Goal: Information Seeking & Learning: Find specific fact

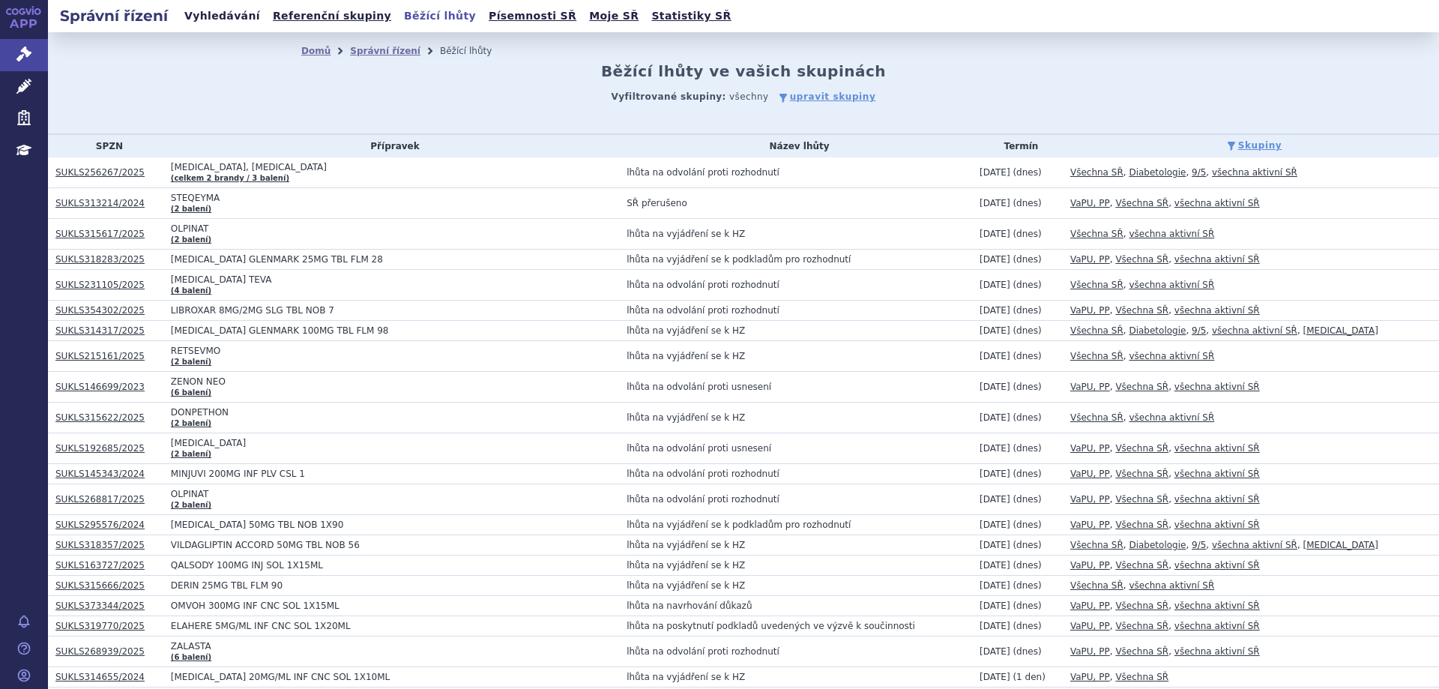
click at [233, 16] on link "Vyhledávání" at bounding box center [222, 16] width 85 height 20
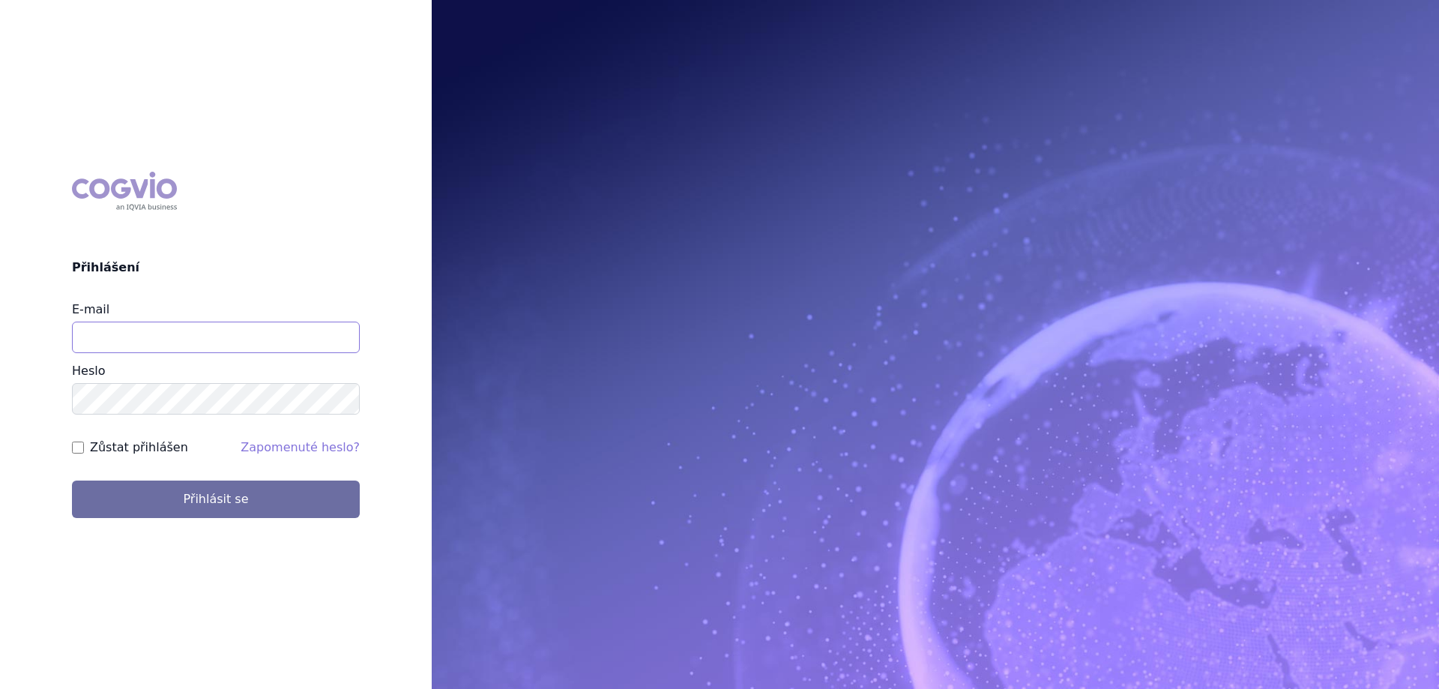
click at [232, 346] on input "E-mail" at bounding box center [216, 337] width 288 height 31
type input "[PERSON_NAME][EMAIL_ADDRESS][DOMAIN_NAME]"
click at [91, 456] on label "Zůstat přihlášen" at bounding box center [139, 447] width 98 height 18
click at [84, 453] on input "Zůstat přihlášen" at bounding box center [78, 447] width 12 height 12
checkbox input "true"
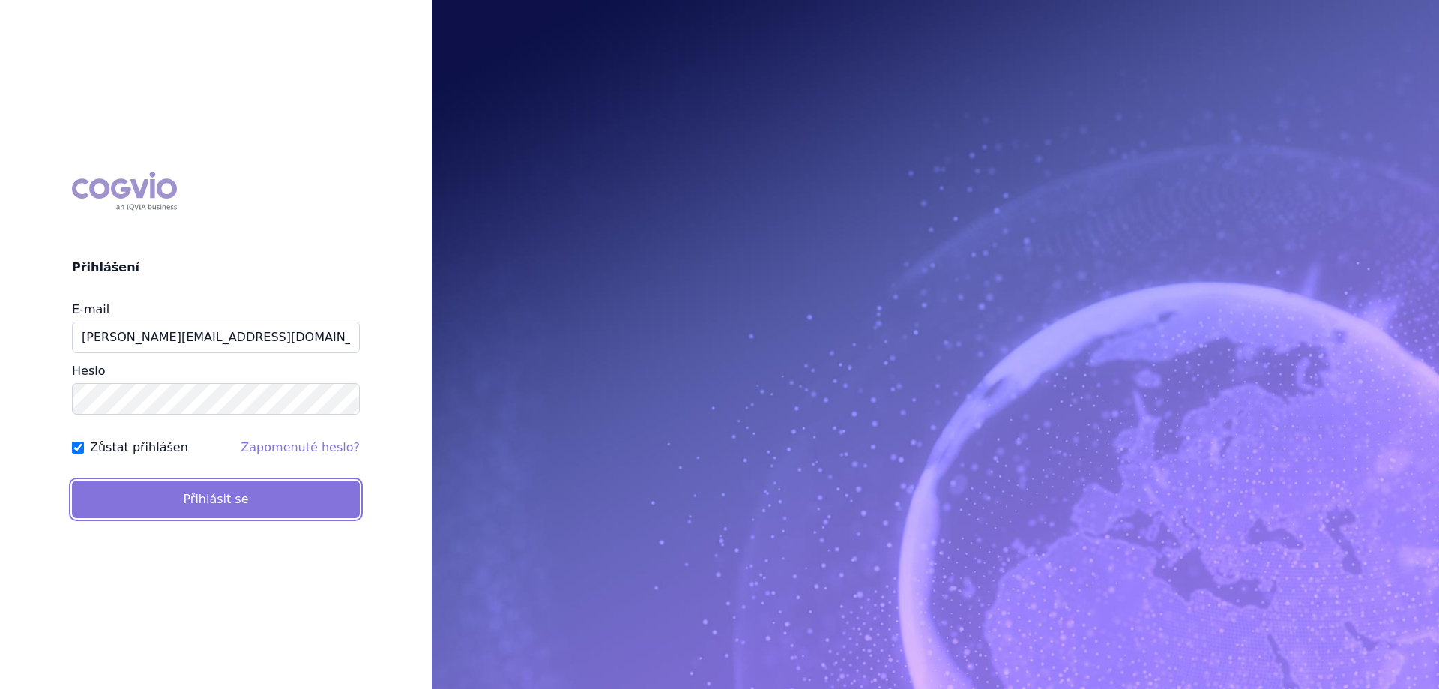
click at [129, 508] on button "Přihlásit se" at bounding box center [216, 498] width 288 height 37
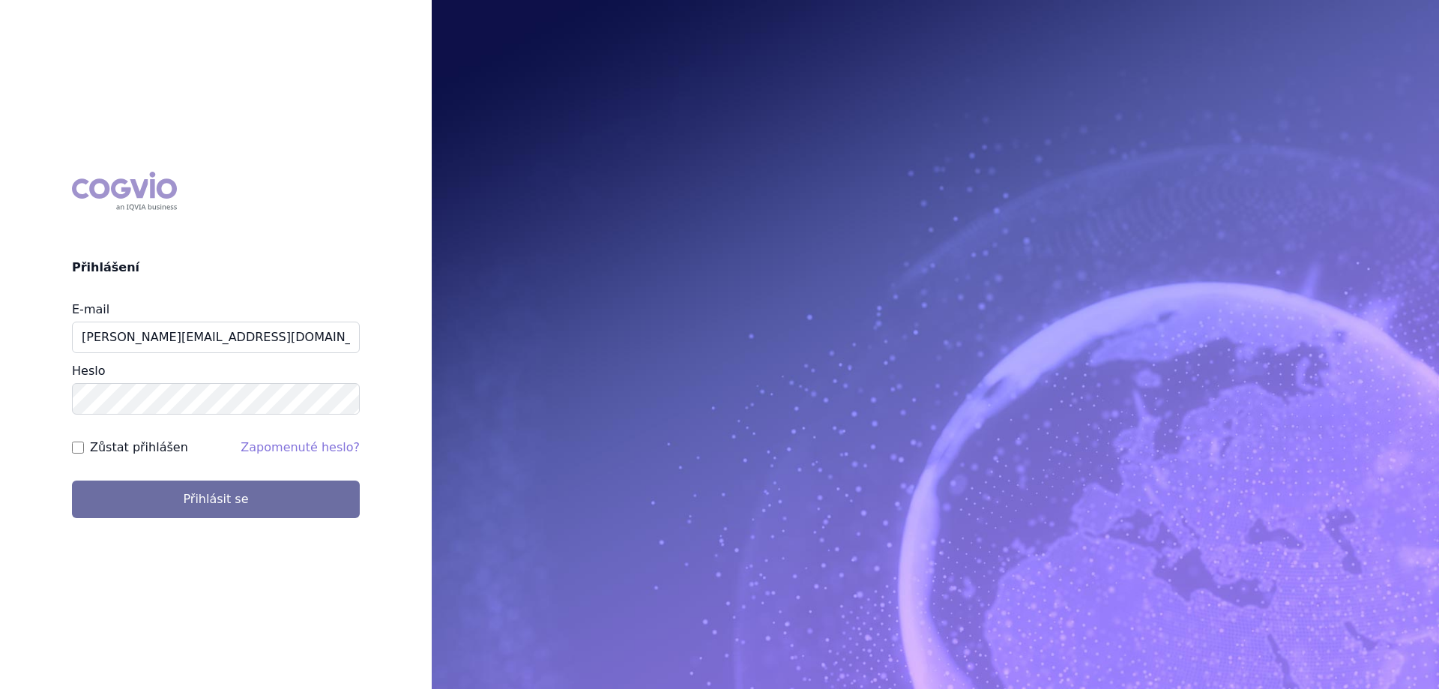
click at [110, 447] on label "Zůstat přihlášen" at bounding box center [139, 447] width 98 height 18
click at [84, 447] on input "Zůstat přihlášen" at bounding box center [78, 447] width 12 height 12
checkbox input "true"
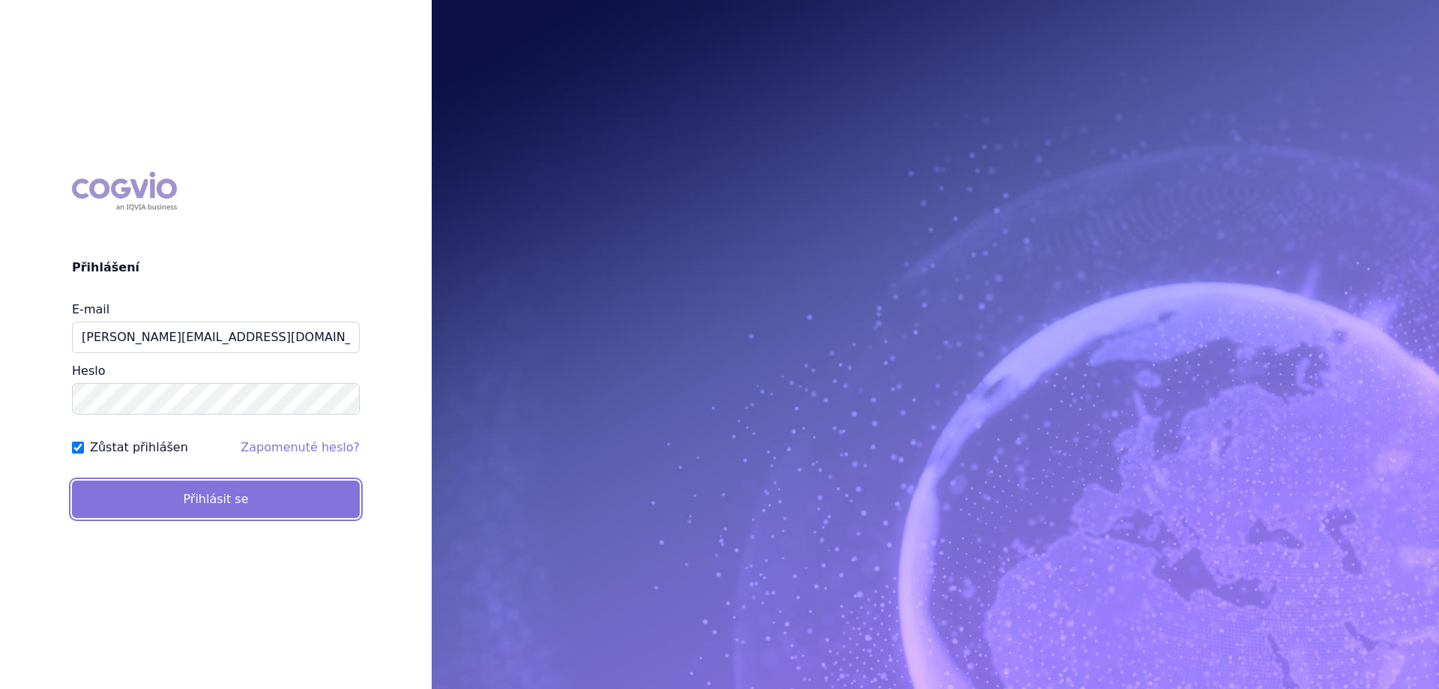
click at [128, 499] on button "Přihlásit se" at bounding box center [216, 498] width 288 height 37
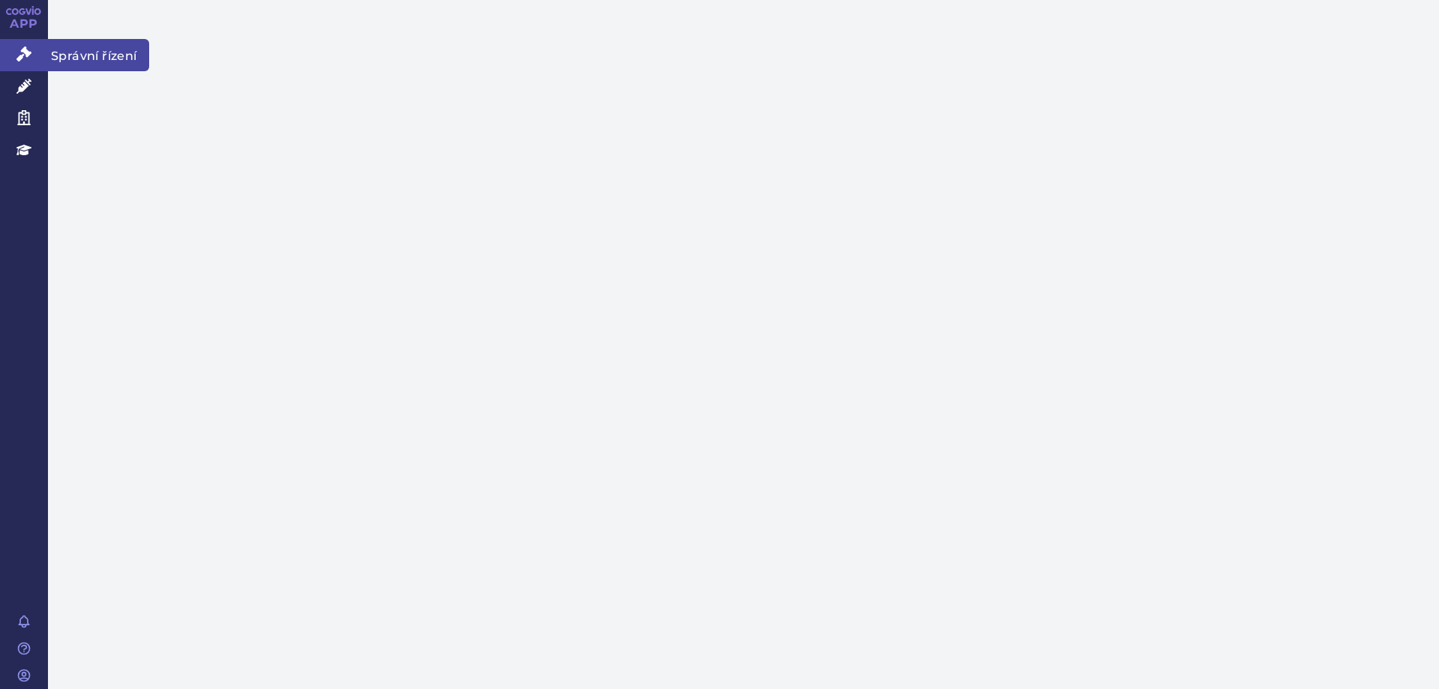
click at [30, 61] on icon at bounding box center [23, 53] width 15 height 15
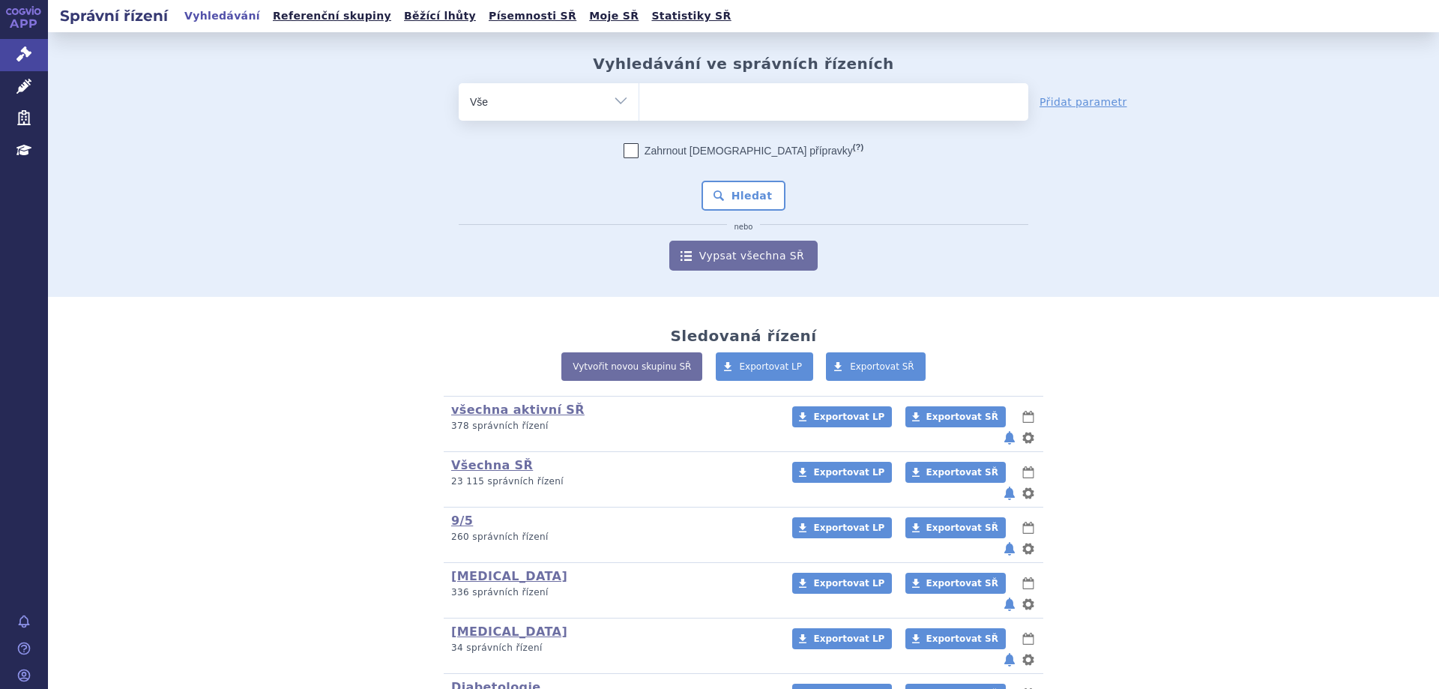
click at [825, 112] on ul at bounding box center [833, 98] width 389 height 31
click at [639, 112] on select at bounding box center [639, 100] width 1 height 37
click at [810, 98] on ul at bounding box center [833, 98] width 389 height 31
click at [639, 98] on select at bounding box center [639, 100] width 1 height 37
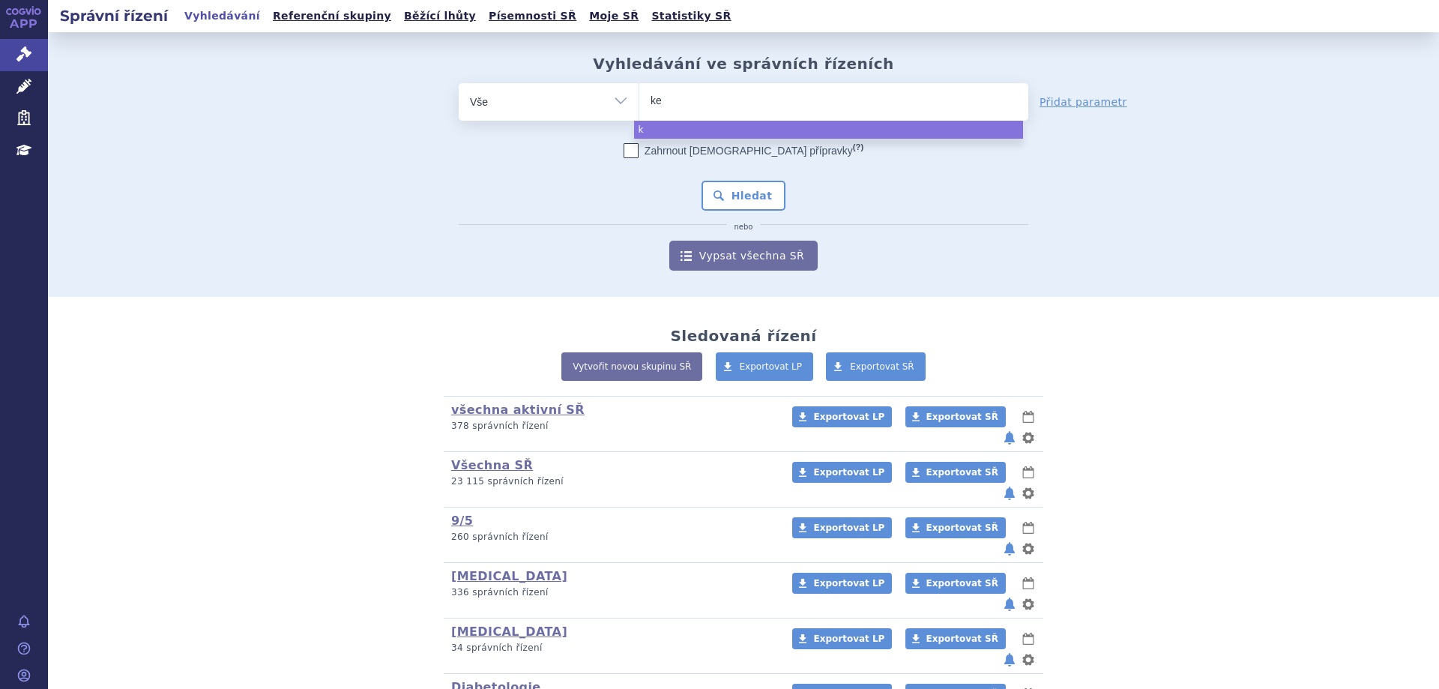
type input "key"
type input "keyt"
type input "keytrud"
type input "keytruda"
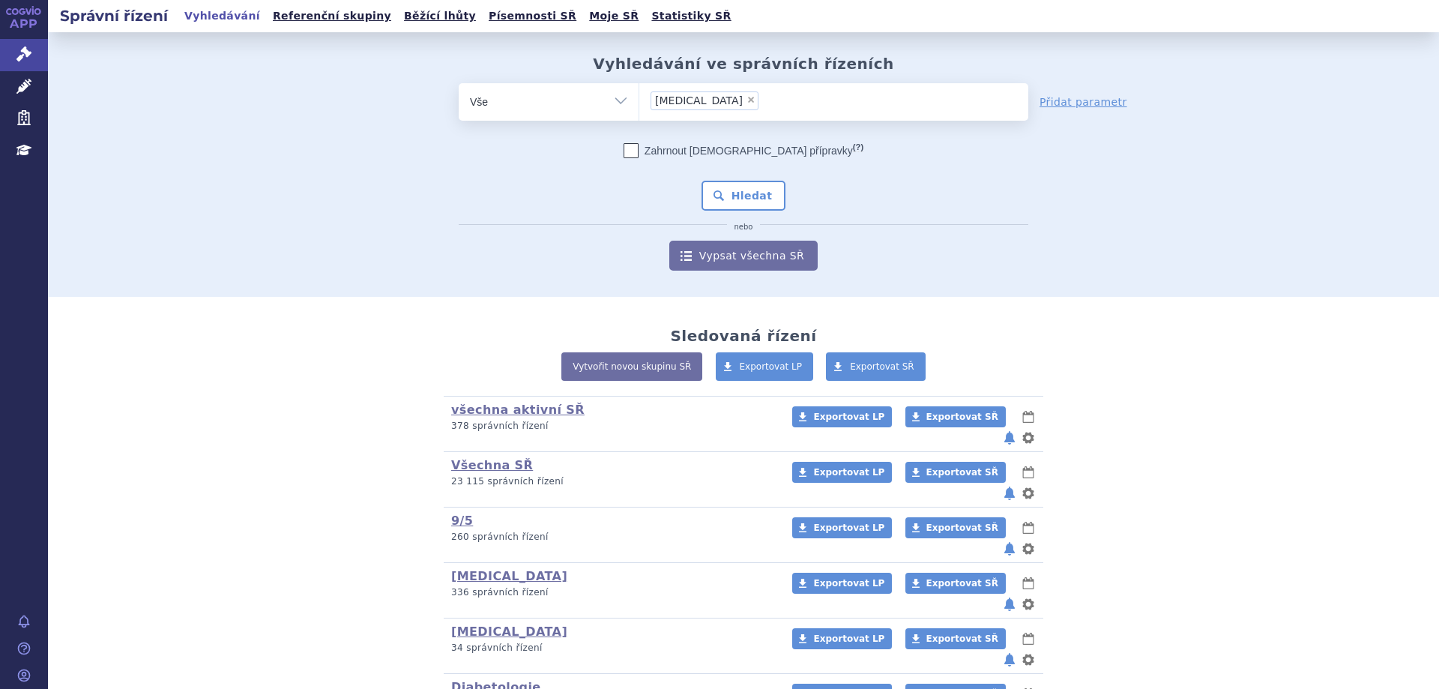
select select "keytruda"
click at [743, 199] on button "Hledat" at bounding box center [743, 196] width 85 height 30
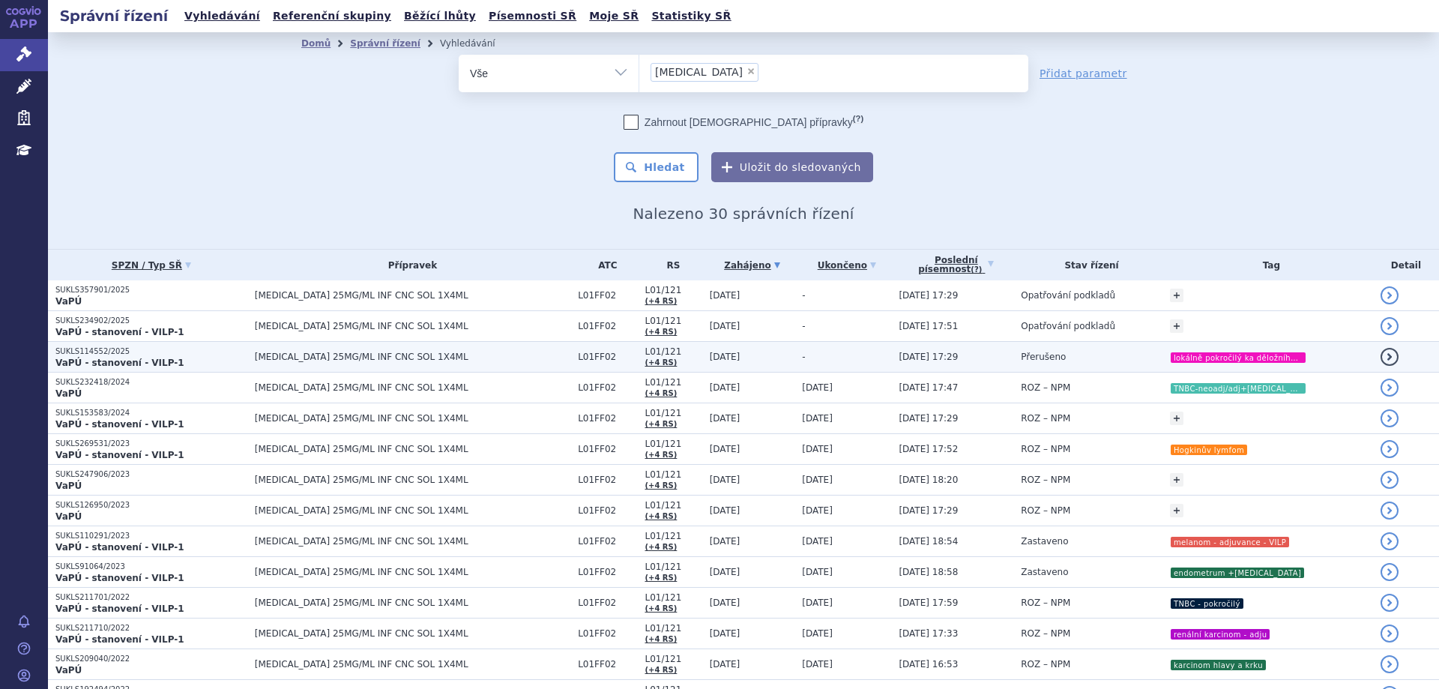
click at [149, 357] on strong "VaPÚ - stanovení - VILP-1" at bounding box center [119, 362] width 129 height 10
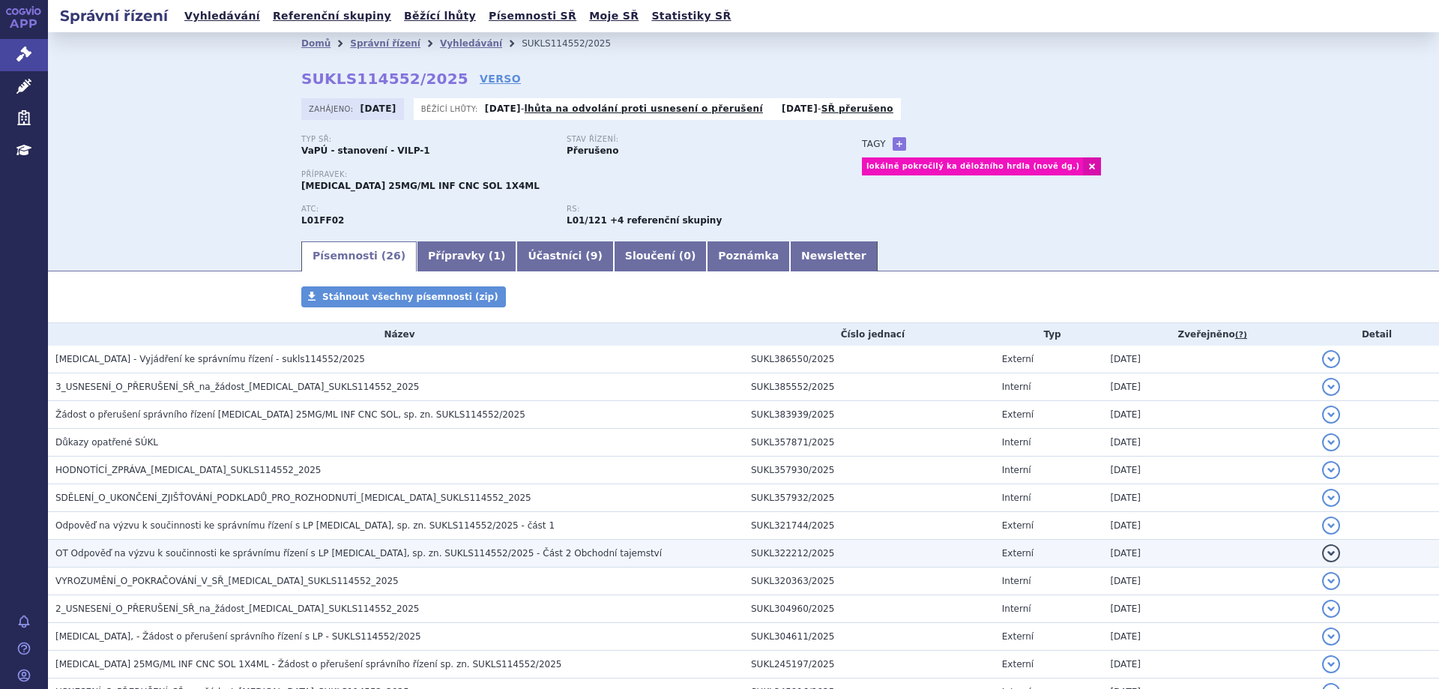
scroll to position [150, 0]
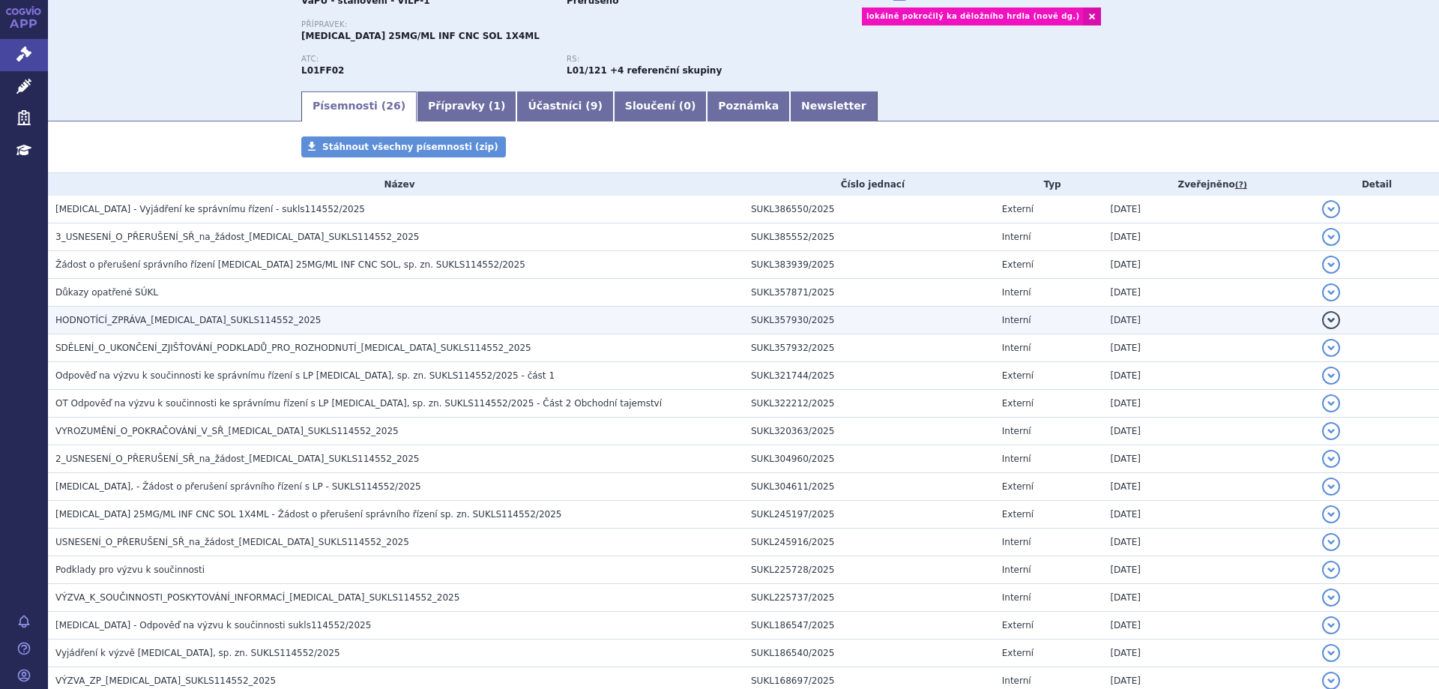
click at [176, 327] on h3 "HODNOTÍCÍ_ZPRÁVA_[MEDICAL_DATA]_SUKLS114552_2025" at bounding box center [399, 320] width 688 height 15
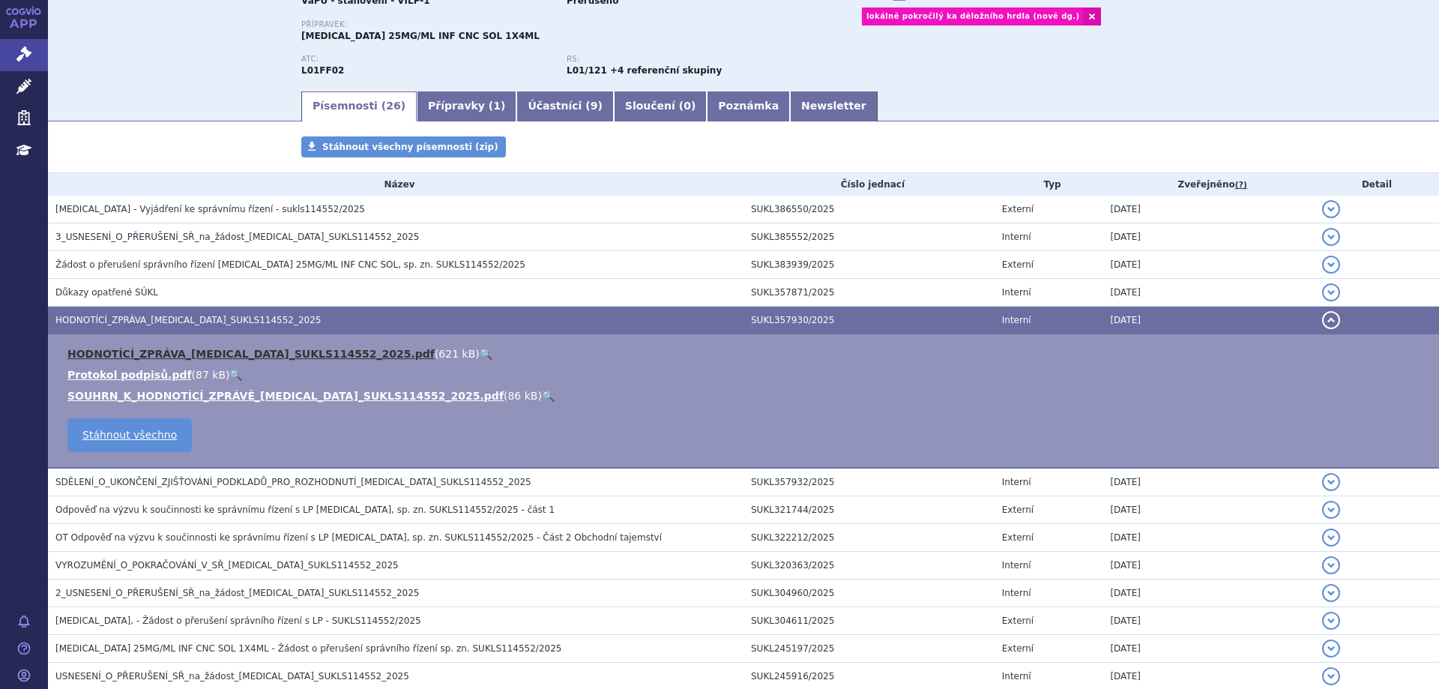
click at [176, 356] on link "HODNOTÍCÍ_ZPRÁVA_[MEDICAL_DATA]_SUKLS114552_2025.pdf" at bounding box center [250, 354] width 367 height 12
